Goal: Contribute content: Contribute content

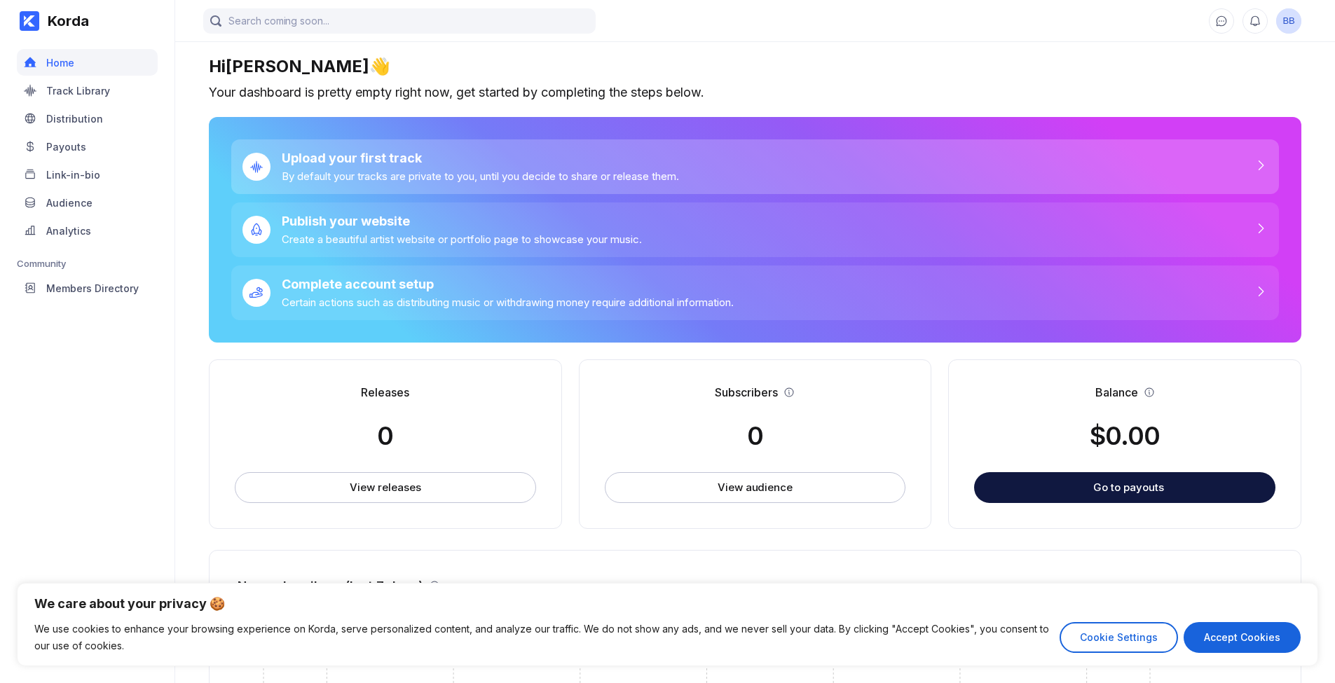
click at [385, 183] on div "Upload your first track By default your tracks are private to you, until you de…" at bounding box center [475, 167] width 409 height 32
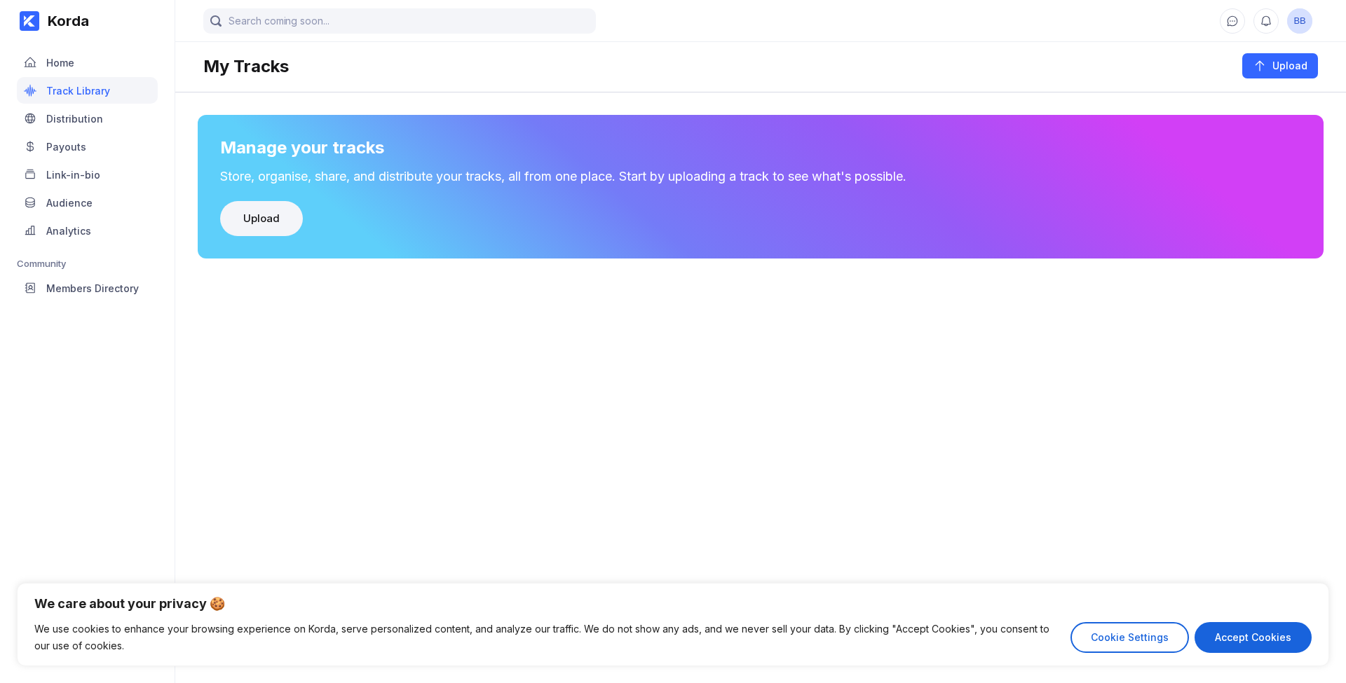
click at [303, 236] on button "Upload" at bounding box center [261, 218] width 83 height 35
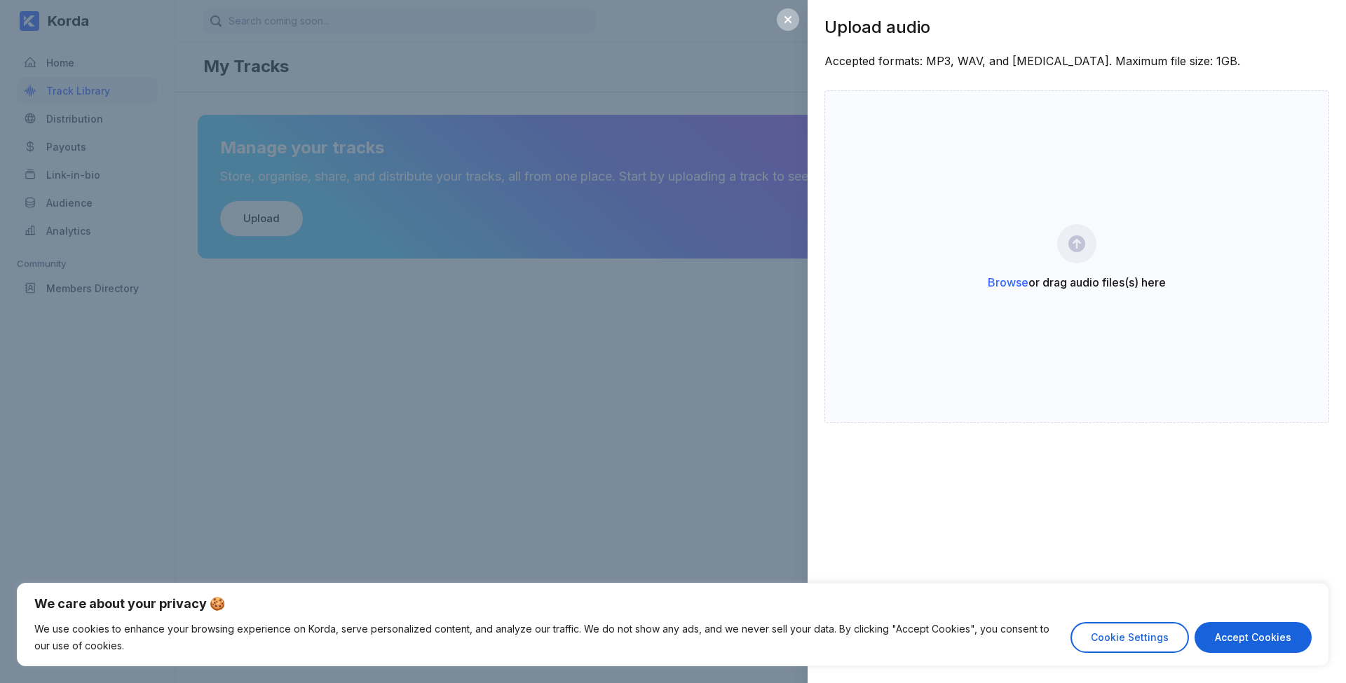
click at [1239, 631] on button "Accept Cookies" at bounding box center [1252, 637] width 117 height 31
checkbox input "true"
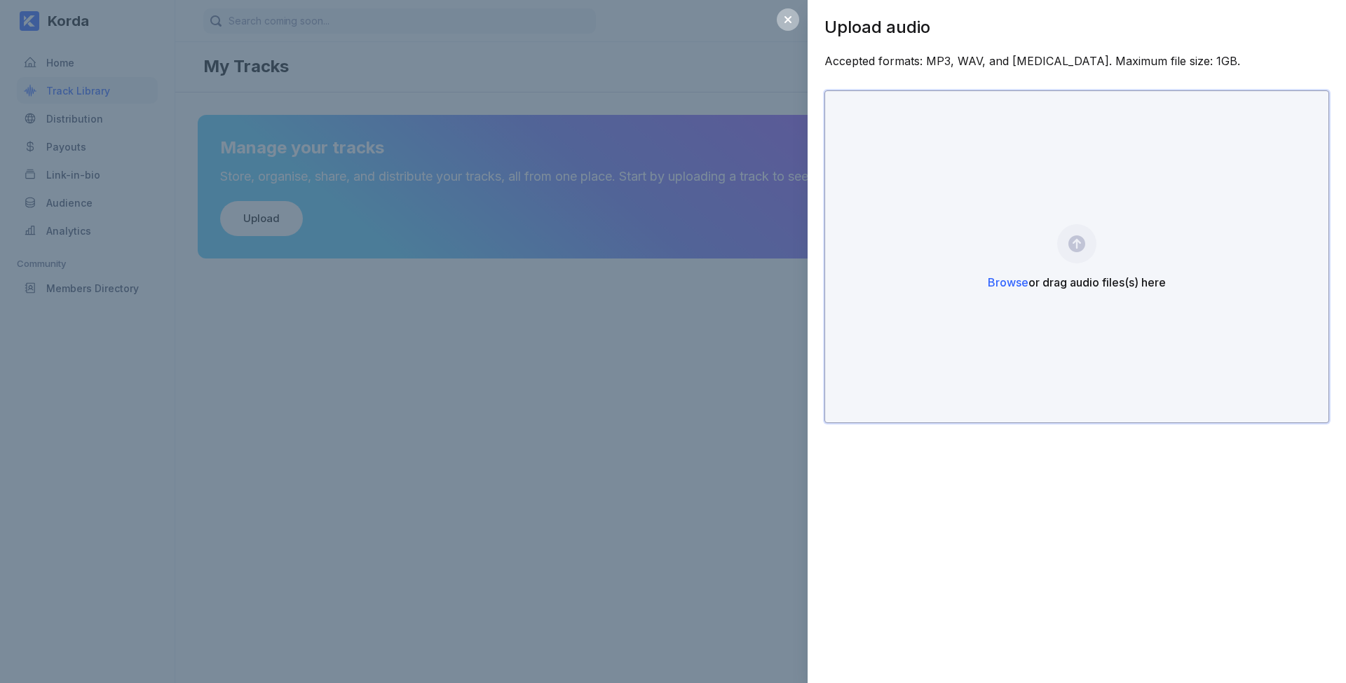
click at [1087, 210] on div "Browse or drag audio files(s) here" at bounding box center [1076, 256] width 505 height 333
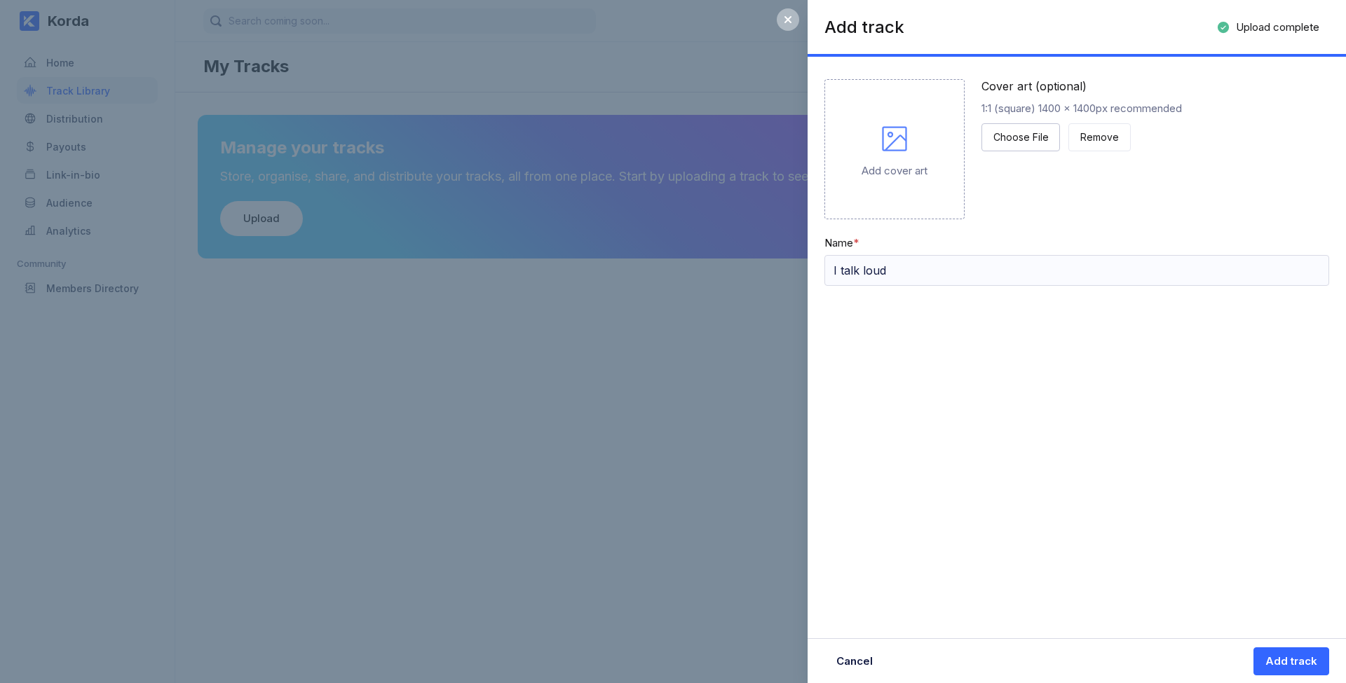
click at [945, 207] on div "Add cover art" at bounding box center [894, 149] width 140 height 140
click at [911, 156] on icon at bounding box center [894, 139] width 34 height 34
click at [927, 177] on div "Add cover art" at bounding box center [894, 170] width 66 height 13
click at [1296, 663] on div "Add track" at bounding box center [1291, 662] width 52 height 14
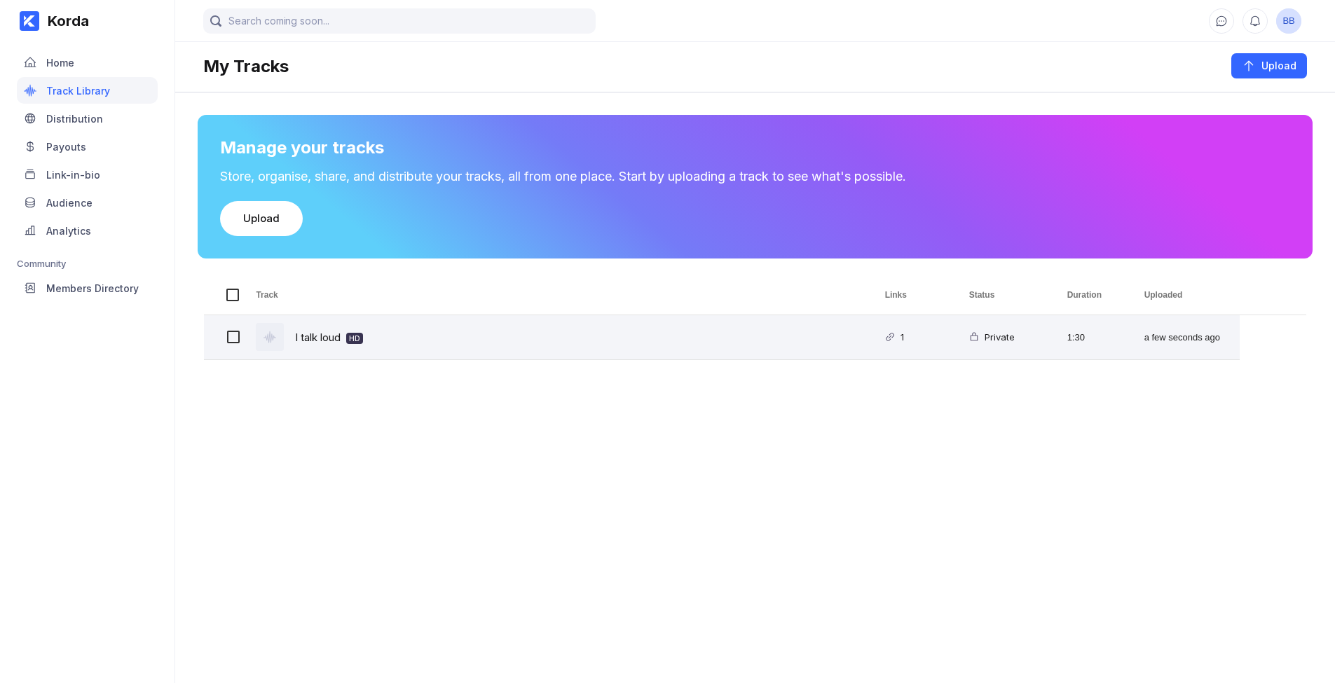
click at [482, 360] on div "I talk loud HD" at bounding box center [553, 337] width 629 height 44
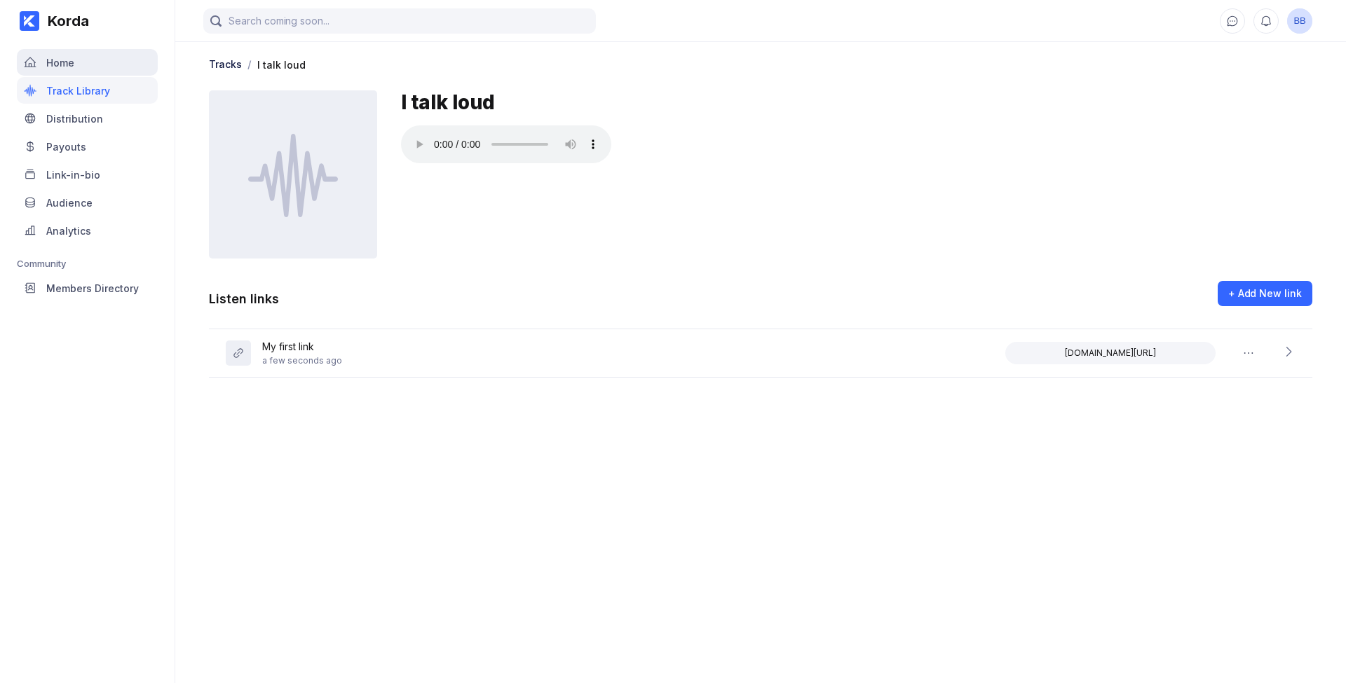
click at [71, 67] on div "Home" at bounding box center [60, 63] width 28 height 12
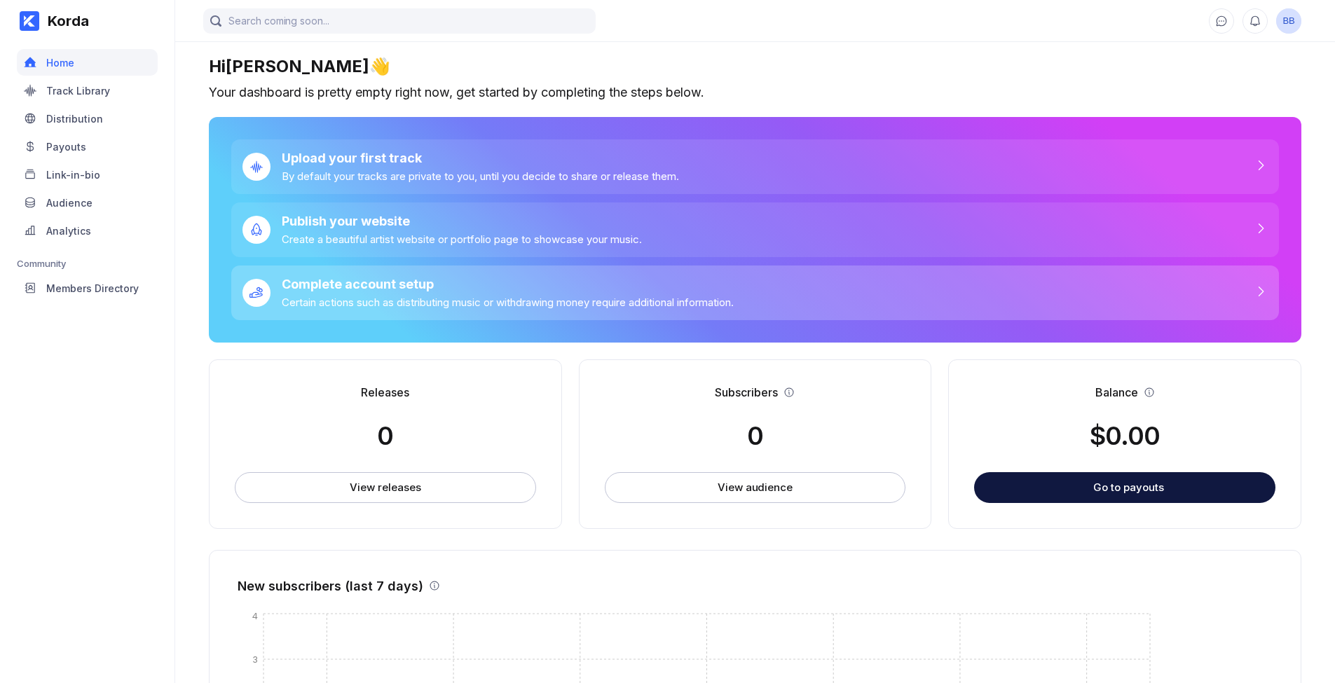
click at [264, 300] on icon at bounding box center [256, 293] width 14 height 14
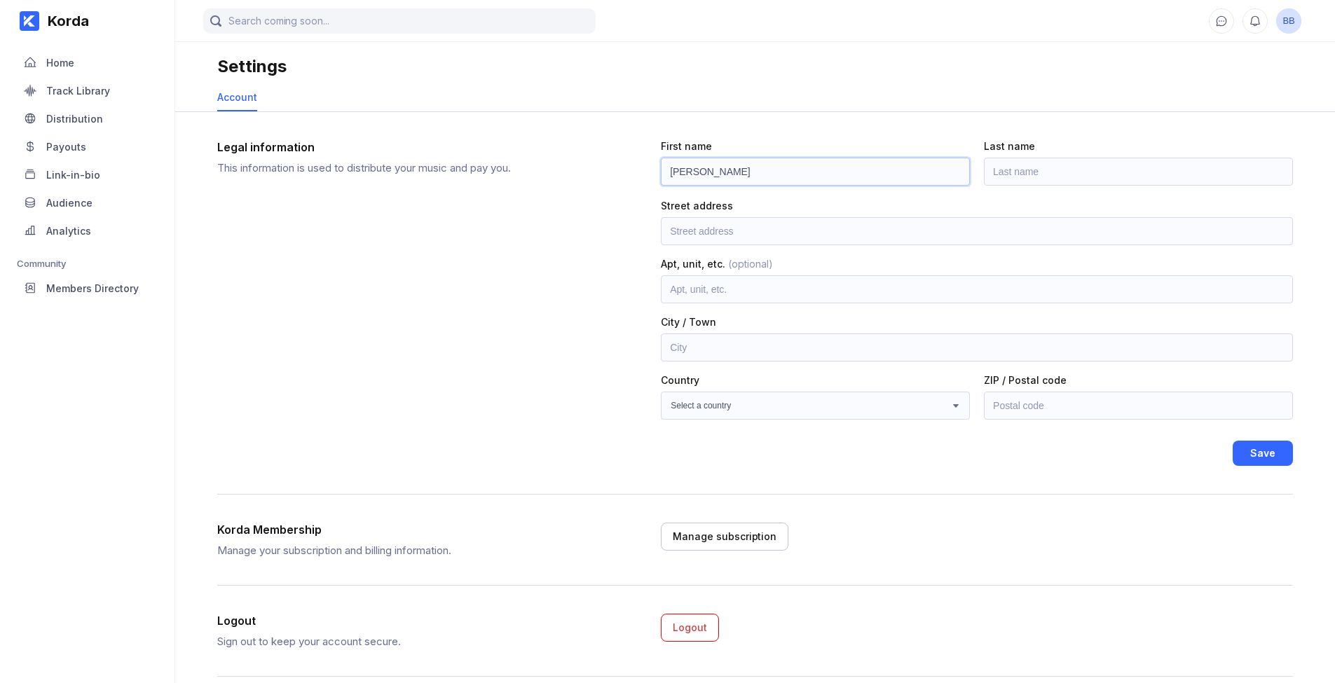
type input "[PERSON_NAME]"
type input "[STREET_ADDRESS]"
type input "[GEOGRAPHIC_DATA]"
select select "US"
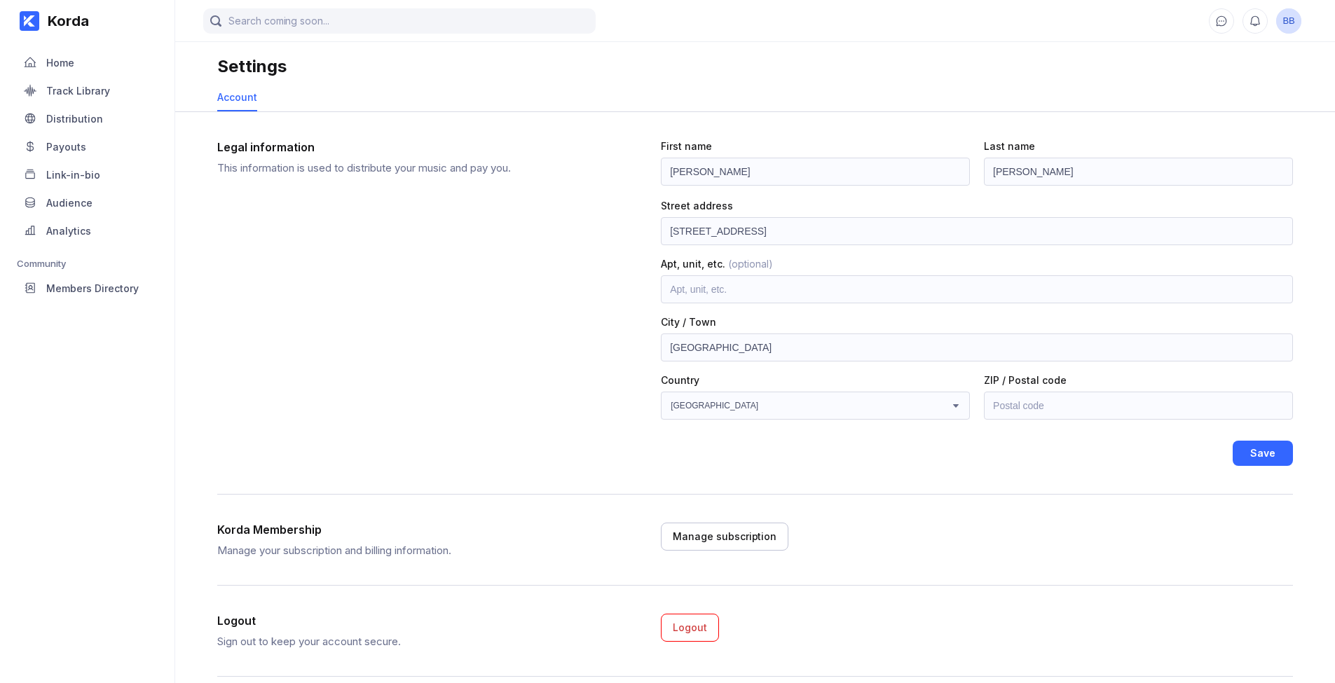
type input "92804"
click at [1233, 466] on button "Save" at bounding box center [1263, 453] width 60 height 25
click at [88, 181] on div "Link-in-bio" at bounding box center [73, 175] width 54 height 12
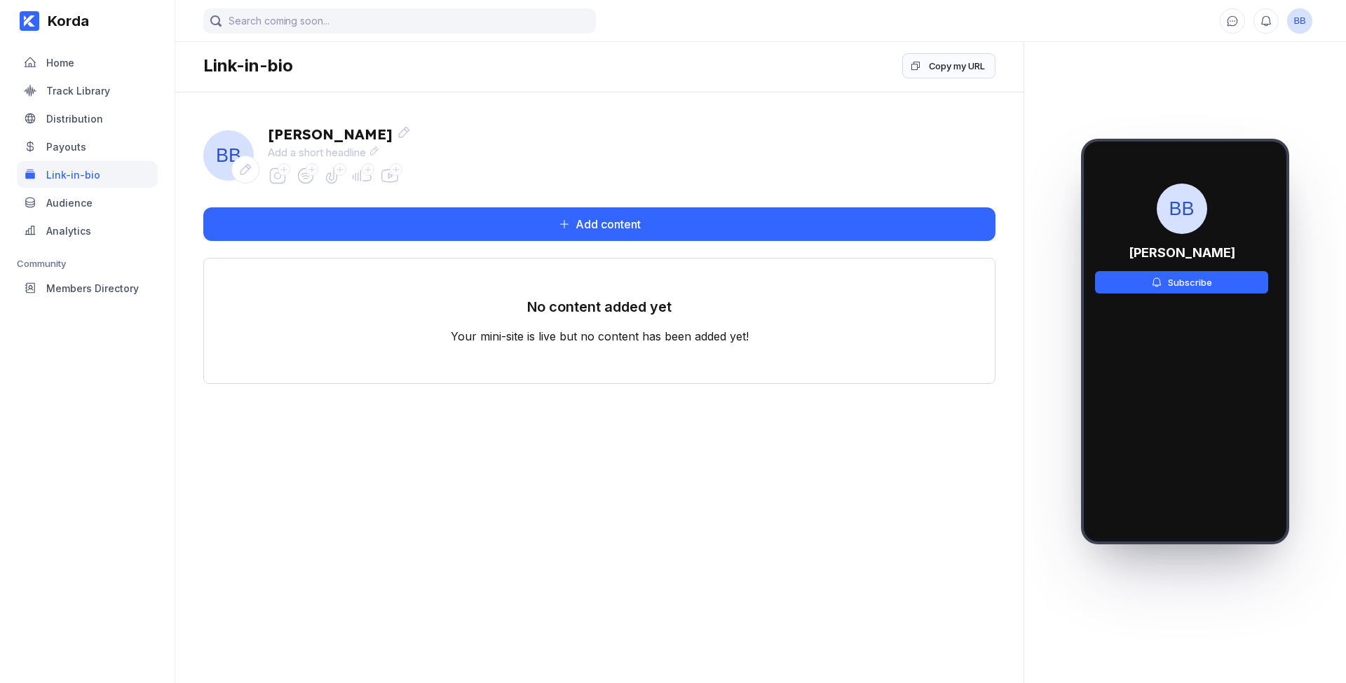
click at [90, 161] on link "Payouts" at bounding box center [87, 147] width 141 height 28
click at [94, 157] on div "Payouts" at bounding box center [87, 146] width 141 height 27
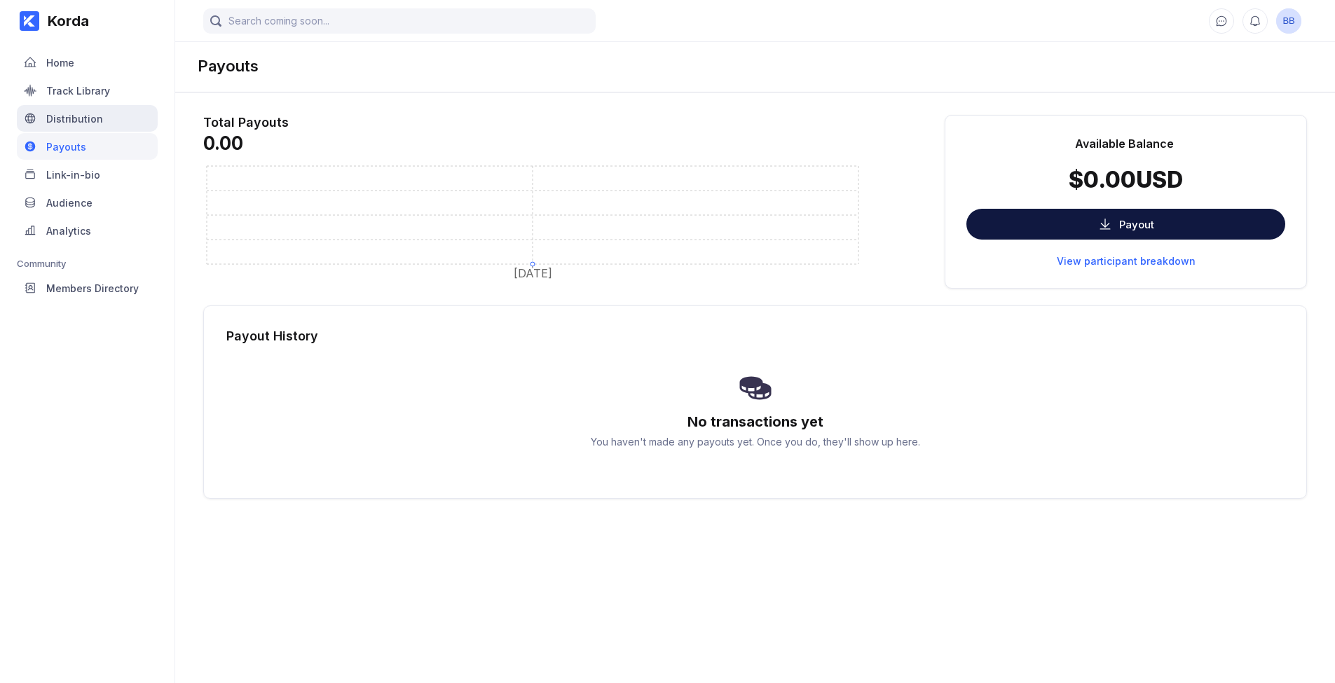
click at [96, 122] on div "Distribution" at bounding box center [74, 119] width 57 height 12
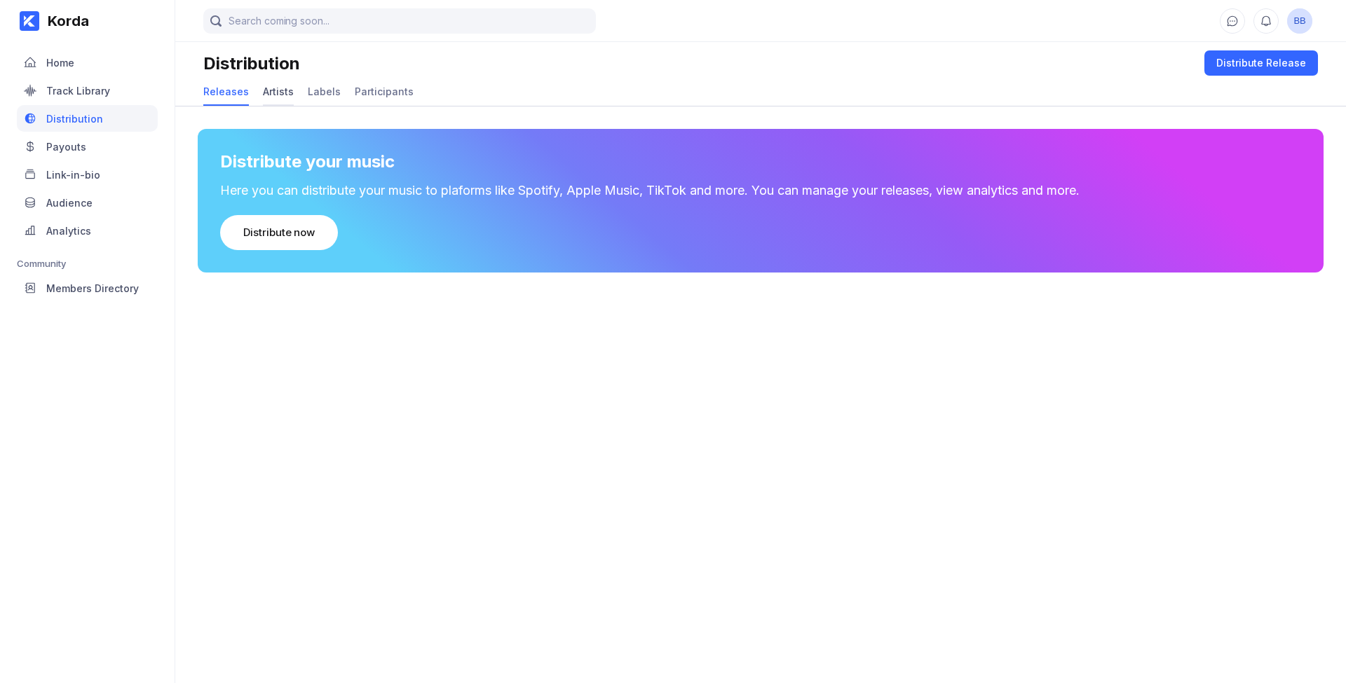
click at [294, 97] on div "Artists" at bounding box center [278, 91] width 31 height 12
click at [293, 240] on div "Add artist" at bounding box center [268, 233] width 50 height 14
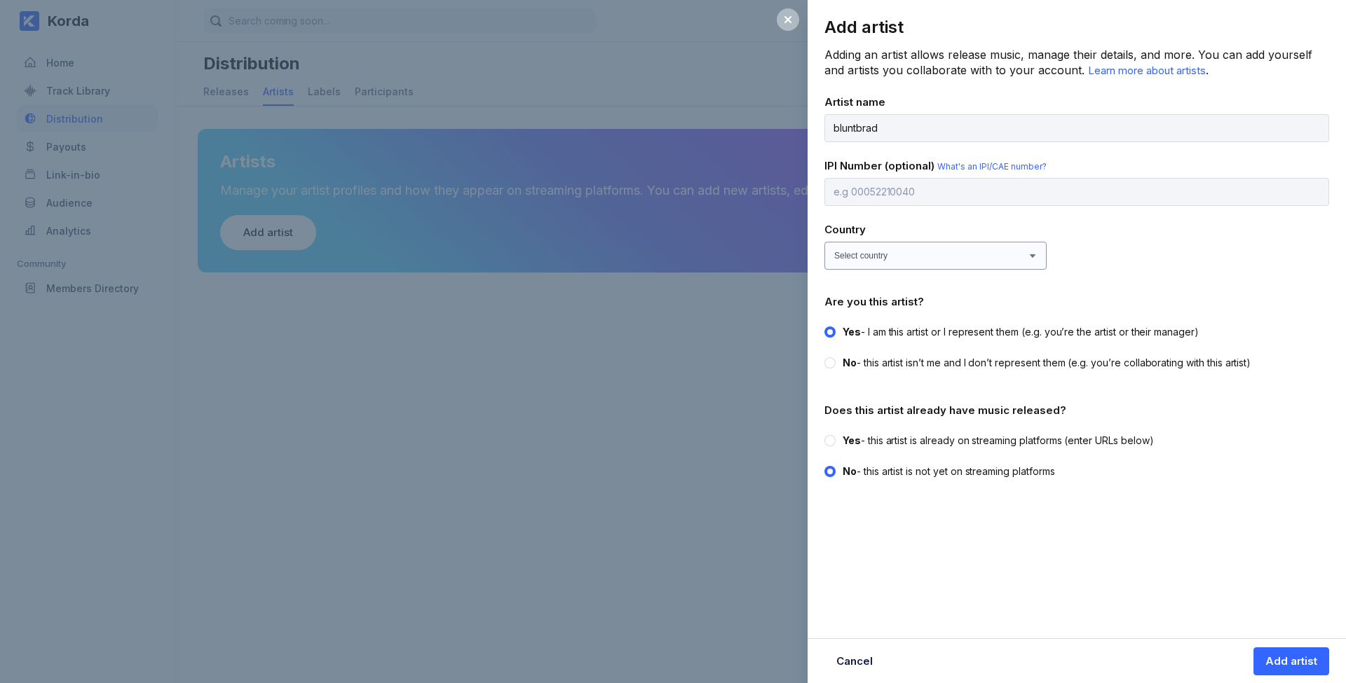
type input "bluntbrad"
select select "US"
click at [835, 446] on div at bounding box center [829, 440] width 11 height 11
click at [825, 435] on input "Yes - this artist is already on streaming platforms (enter URLs below)" at bounding box center [824, 434] width 1 height 1
radio input "true"
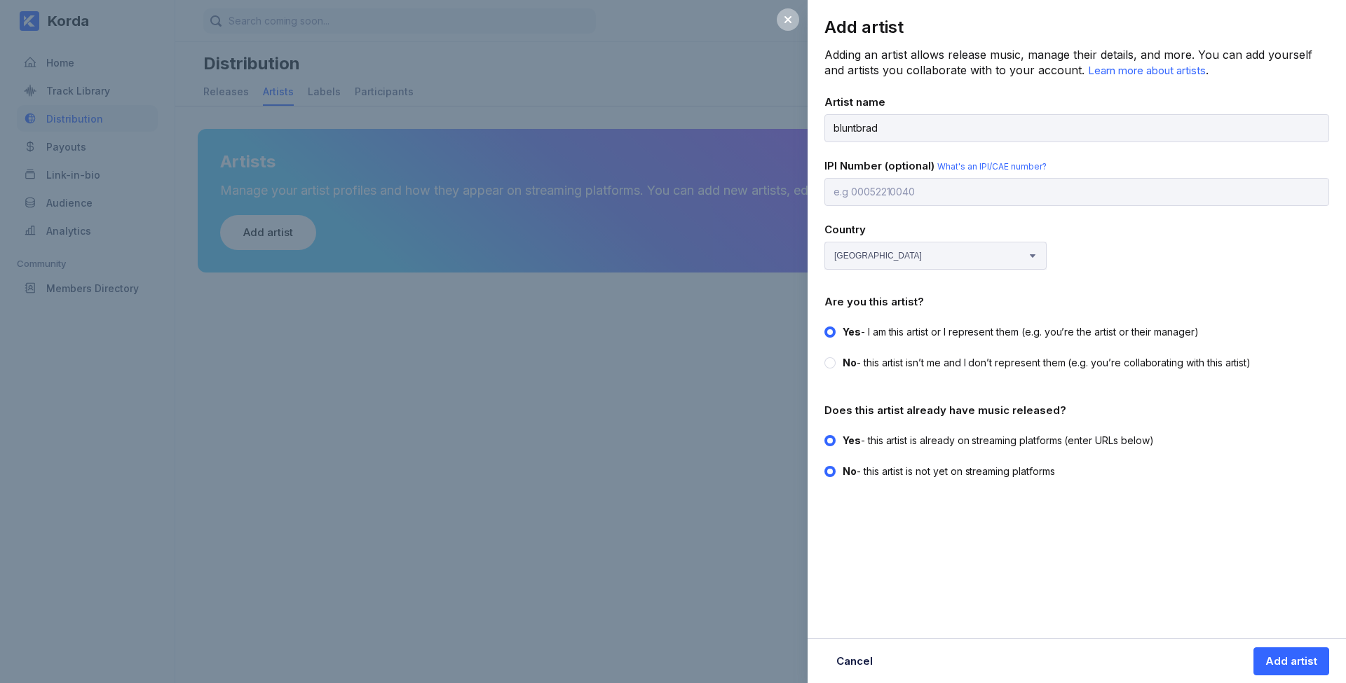
radio input "false"
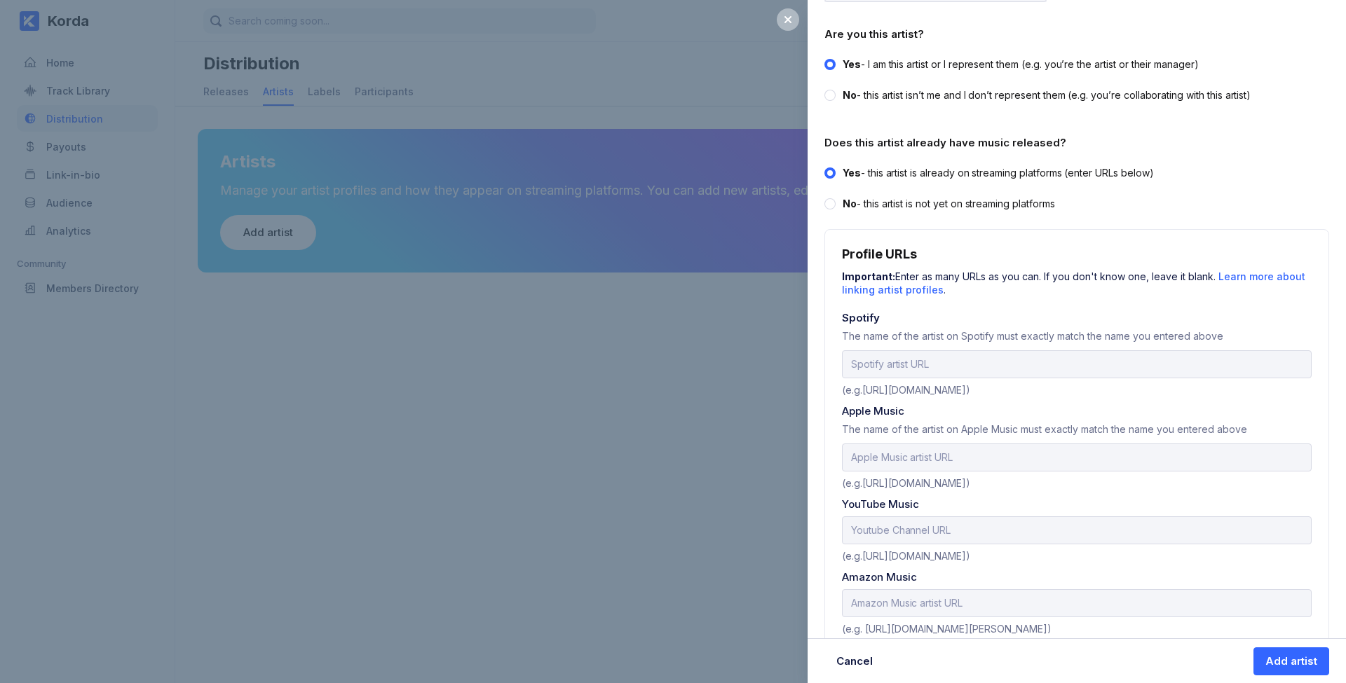
scroll to position [325, 0]
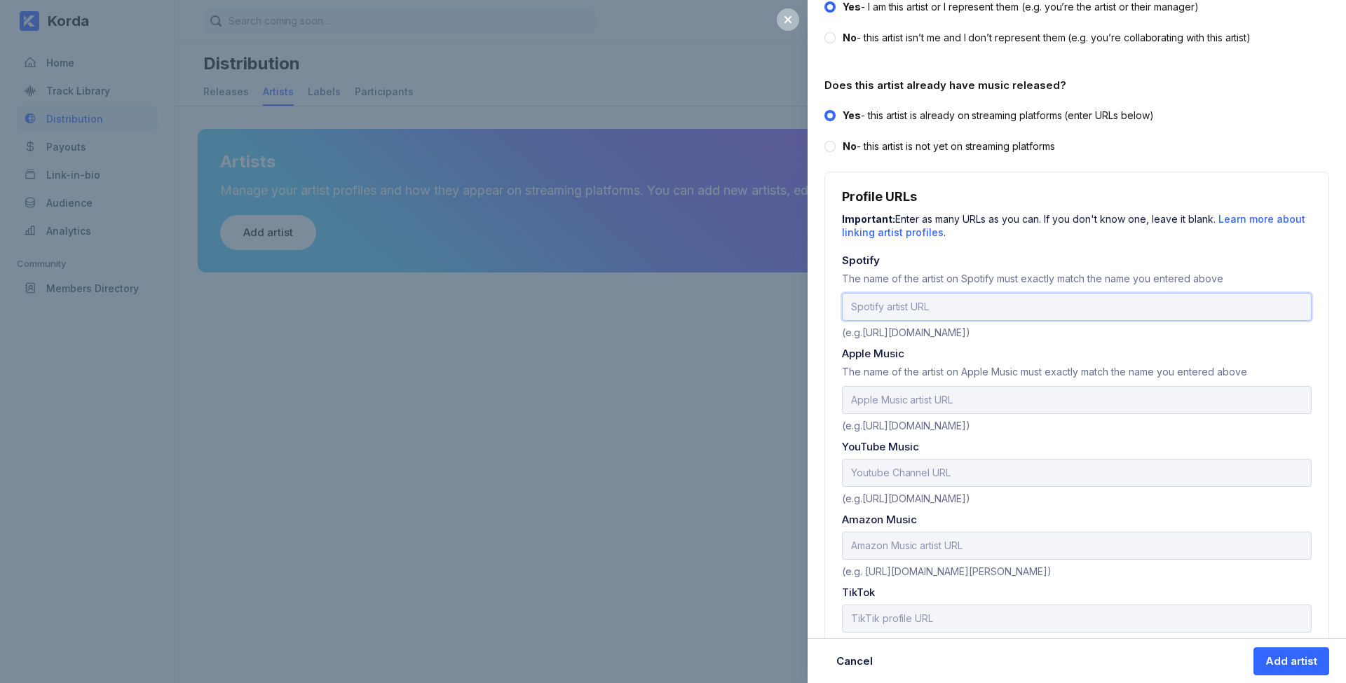
paste input "[URL][DOMAIN_NAME]"
type input "[URL][DOMAIN_NAME]"
paste input "[URL][DOMAIN_NAME]"
type input "[URL][DOMAIN_NAME]"
click at [868, 487] on input "text" at bounding box center [1077, 473] width 470 height 28
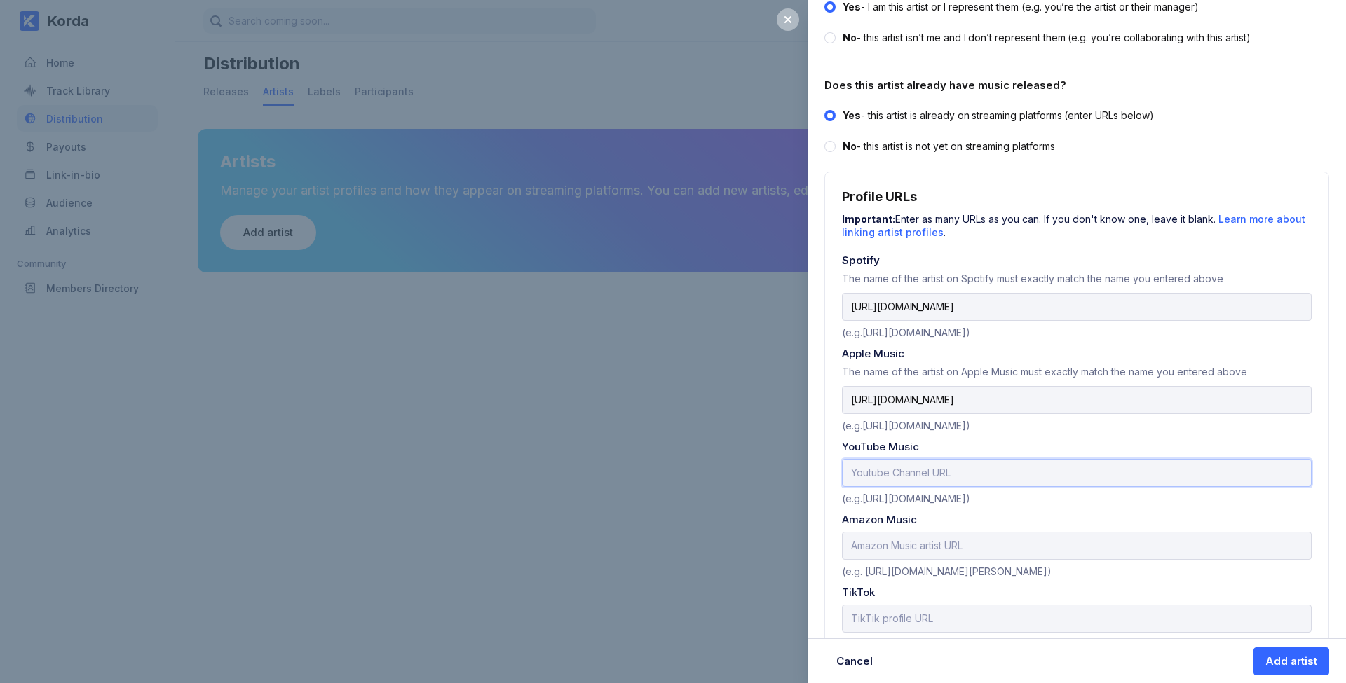
paste input "[URL][DOMAIN_NAME]"
type input "[URL][DOMAIN_NAME]"
click at [908, 560] on input "text" at bounding box center [1077, 546] width 470 height 28
paste input "[URL][DOMAIN_NAME]"
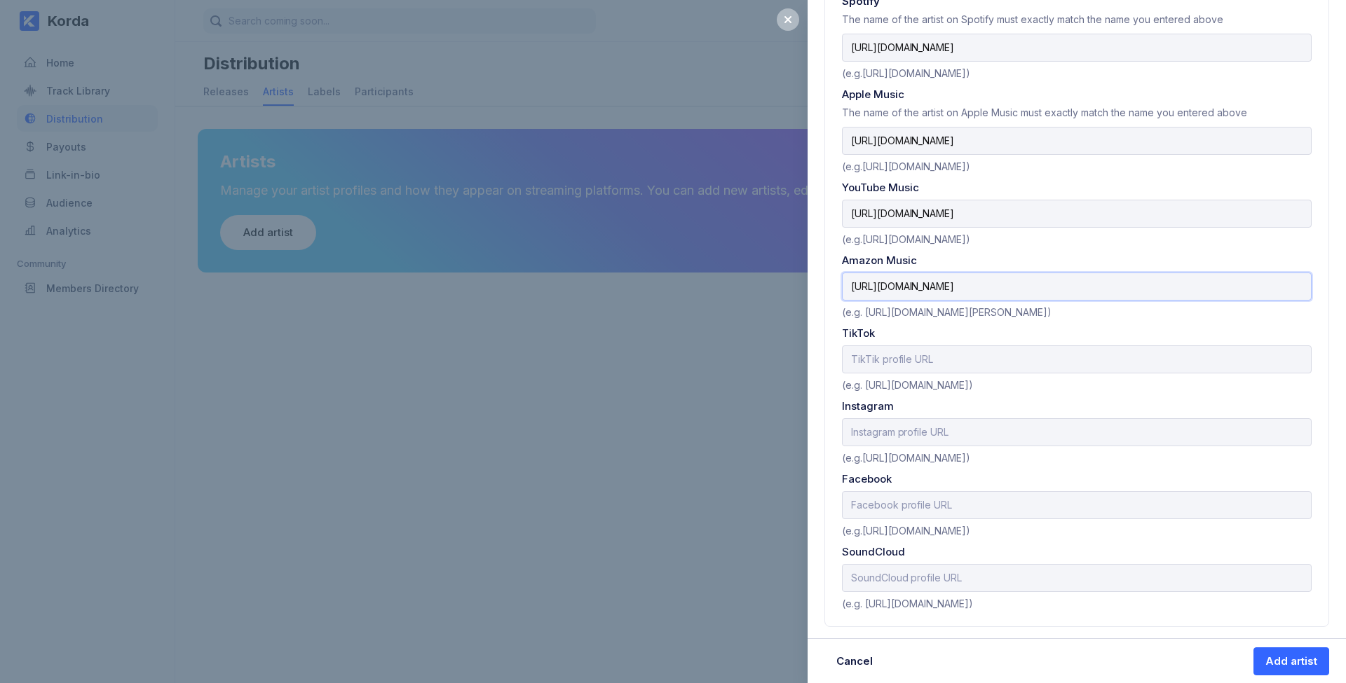
scroll to position [661, 0]
click at [1266, 666] on div "Add artist" at bounding box center [1291, 662] width 52 height 14
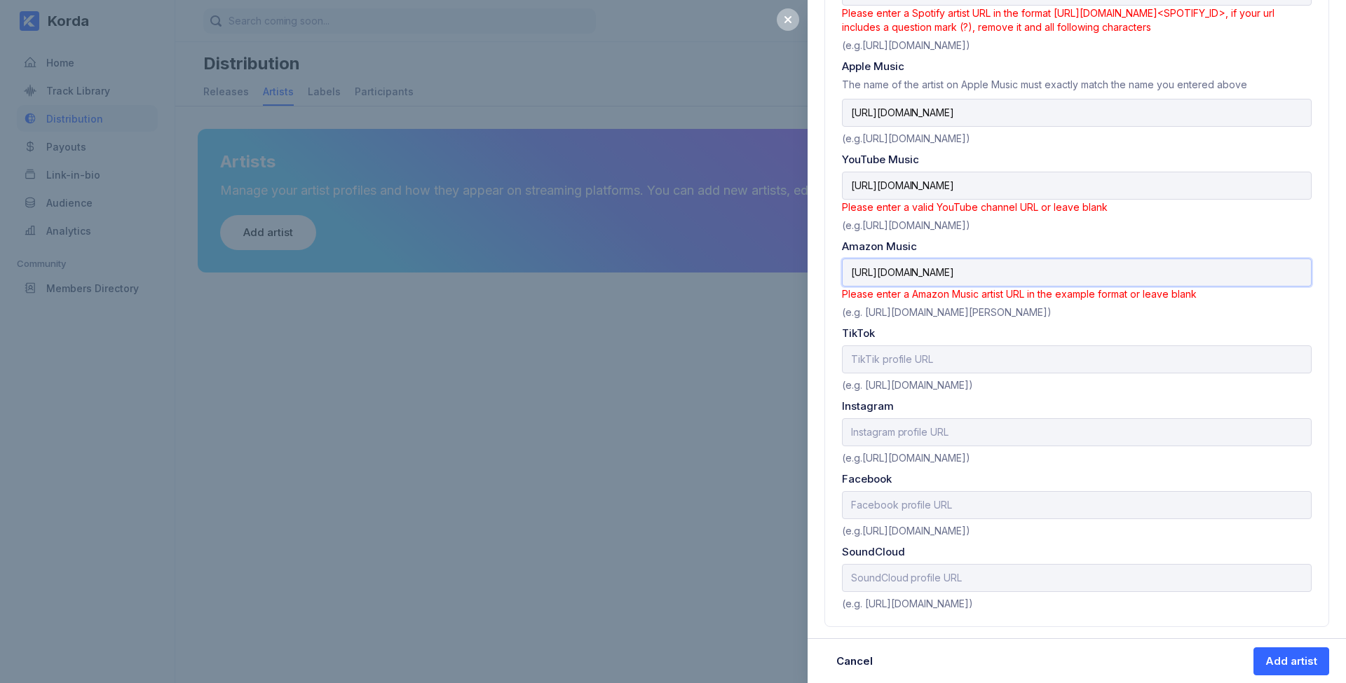
click at [884, 287] on input "[URL][DOMAIN_NAME]" at bounding box center [1077, 273] width 470 height 28
click at [889, 287] on input "[URL][DOMAIN_NAME]" at bounding box center [1077, 273] width 470 height 28
type input "h"
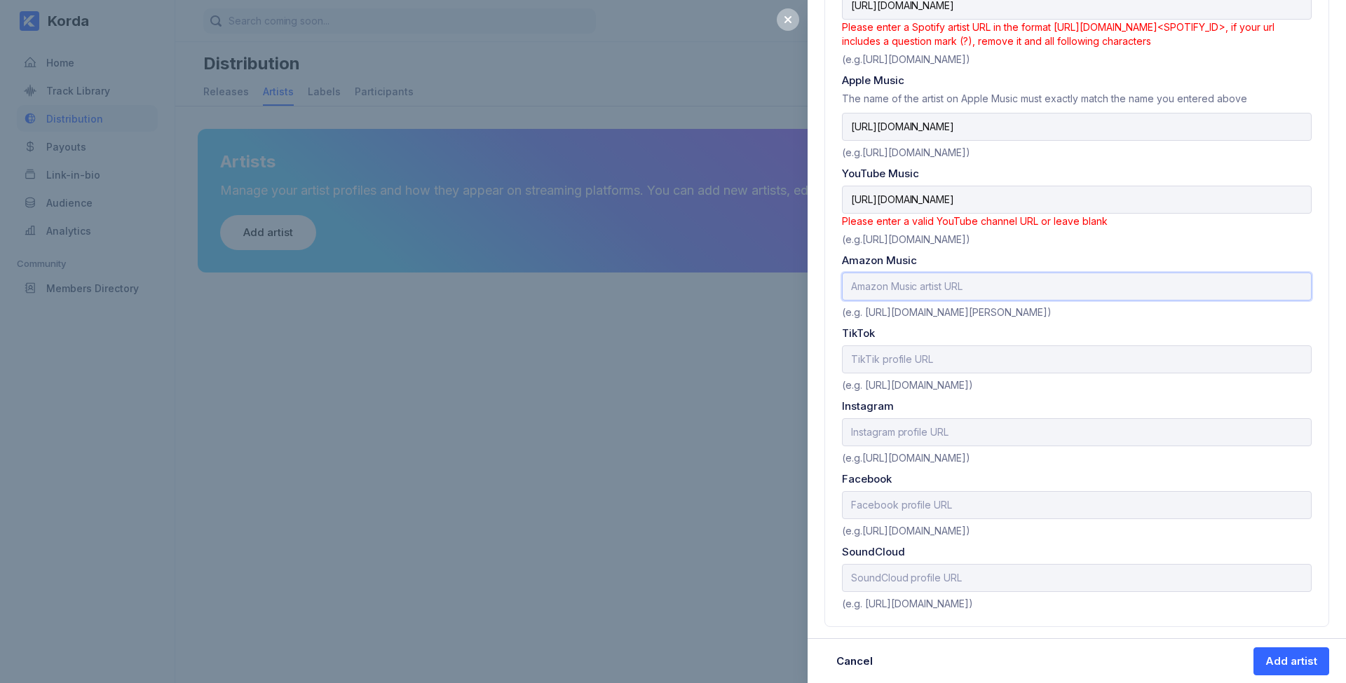
paste input "[URL][DOMAIN_NAME]"
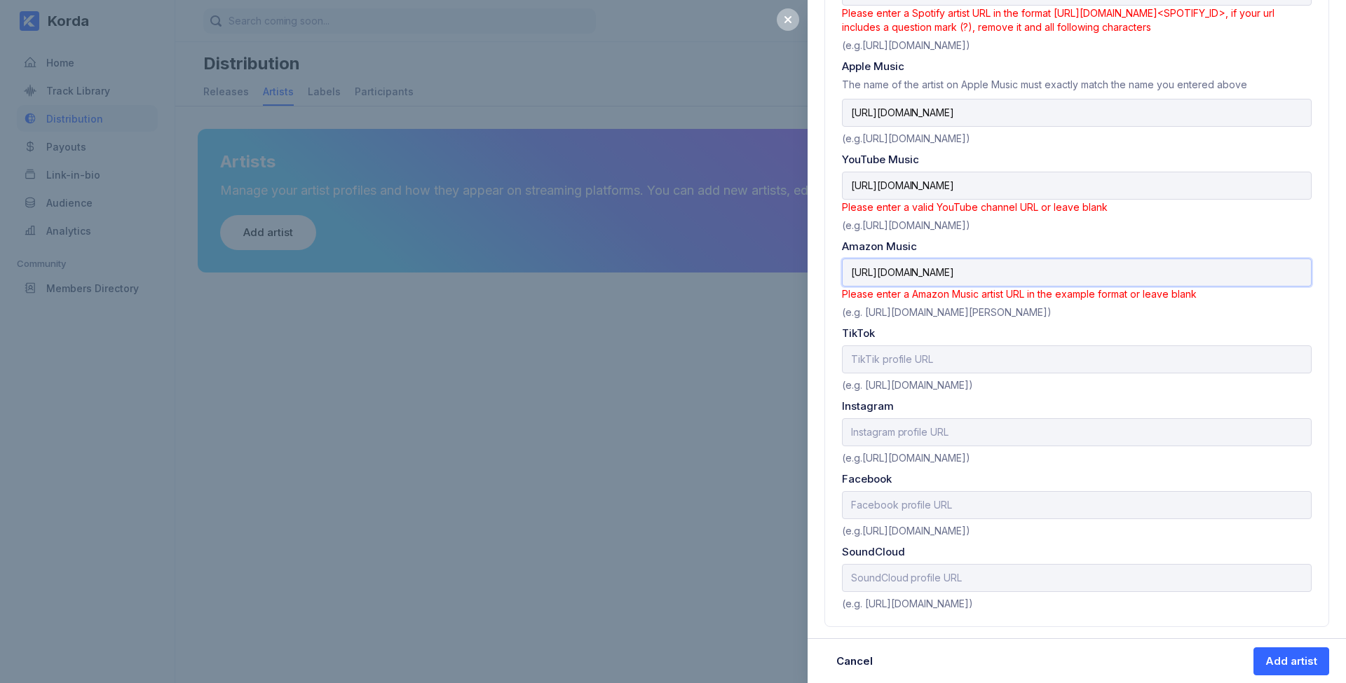
scroll to position [769, 0]
type input "[URL][DOMAIN_NAME]"
click at [1273, 660] on div "Add artist" at bounding box center [1291, 662] width 52 height 14
